Goal: Information Seeking & Learning: Learn about a topic

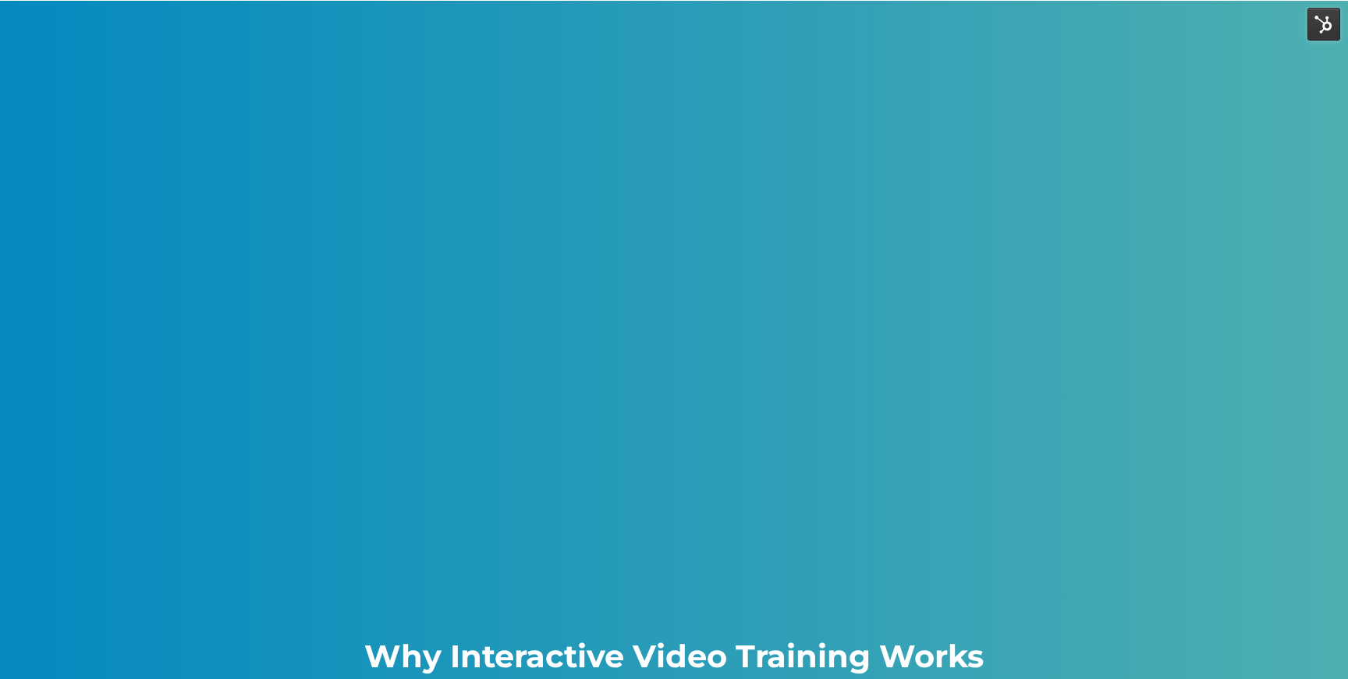
click at [545, 138] on div "Why Interactive Video Training Works Boost Retention Boosts retention and engag…" at bounding box center [674, 537] width 899 height 848
click at [564, 328] on div "Why Interactive Video Training Works Boost Retention Boosts retention and engag…" at bounding box center [674, 537] width 899 height 848
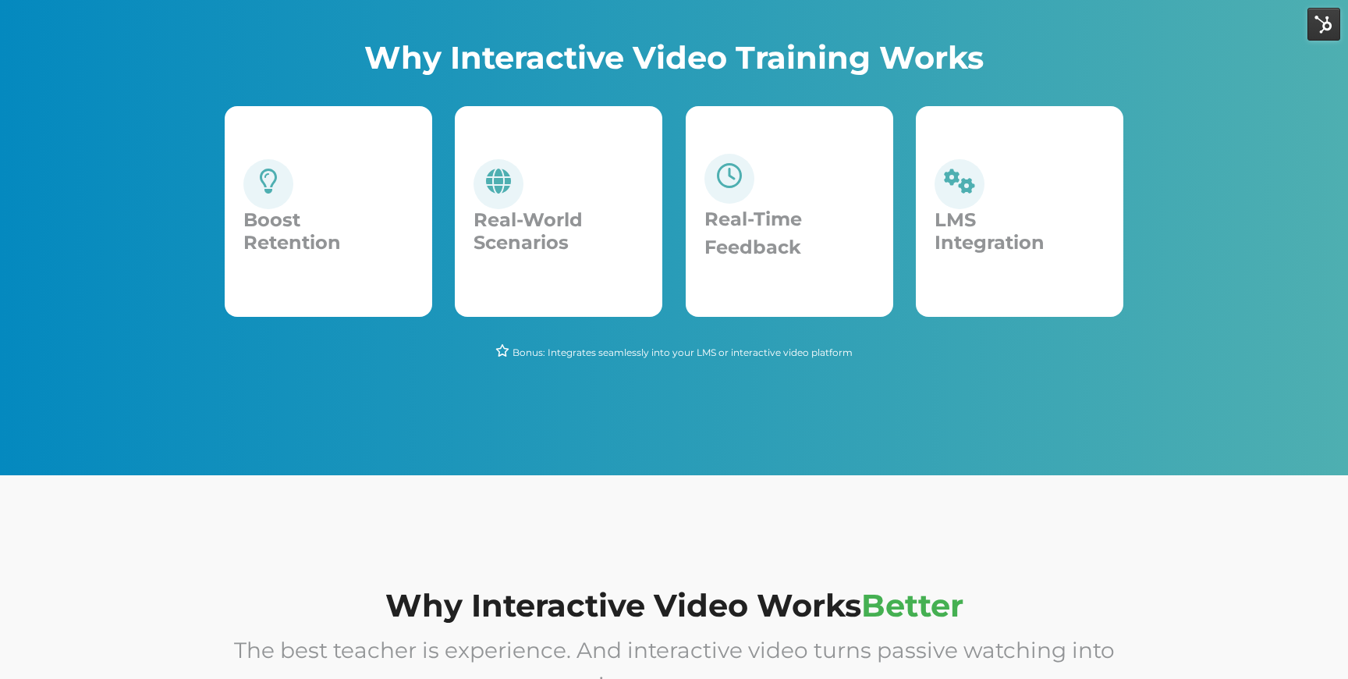
scroll to position [779, 0]
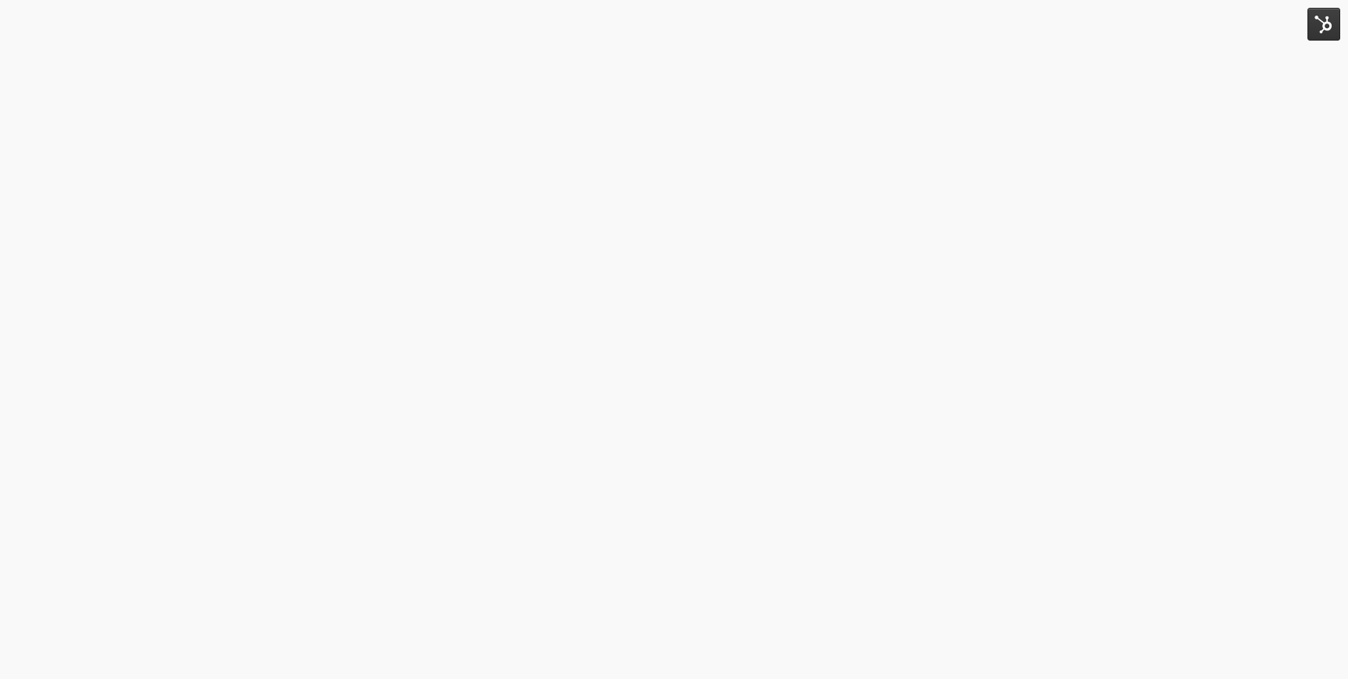
scroll to position [433, 0]
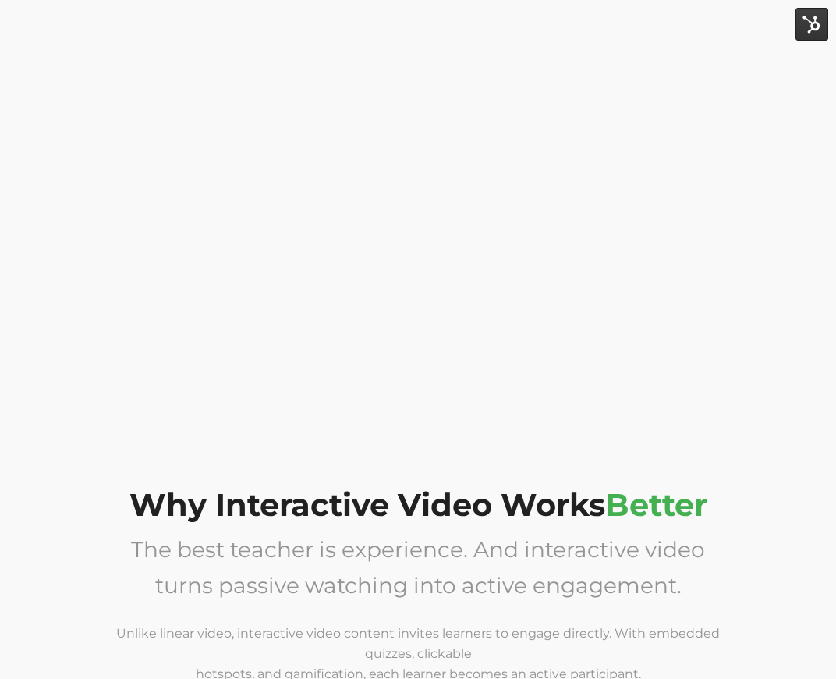
scroll to position [723, 0]
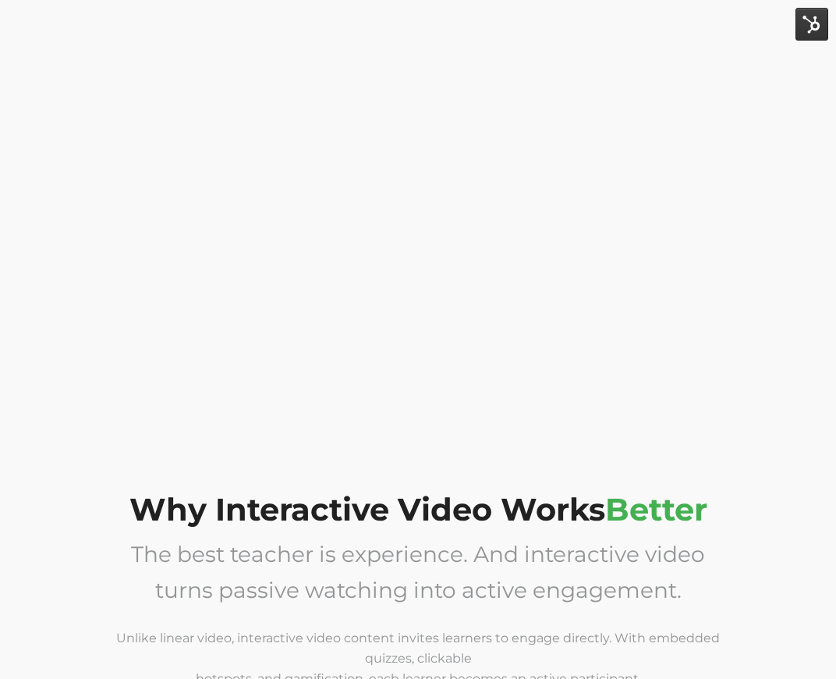
click at [522, 417] on div "Why Interactive Video Works Better The best teacher is experience. And interact…" at bounding box center [418, 357] width 612 height 1934
click at [539, 340] on div "Why Interactive Video Works Better The best teacher is experience. And interact…" at bounding box center [418, 357] width 612 height 1934
